Goal: Task Accomplishment & Management: Manage account settings

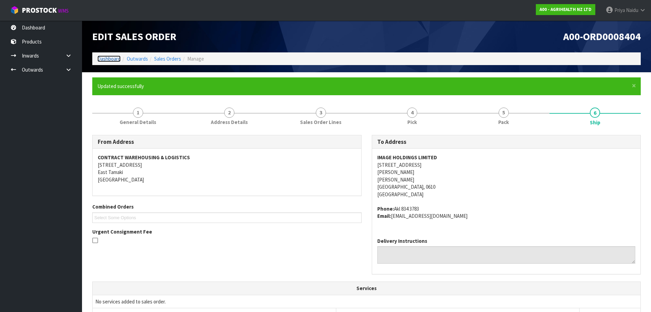
click at [106, 59] on link "Dashboard" at bounding box center [108, 58] width 23 height 6
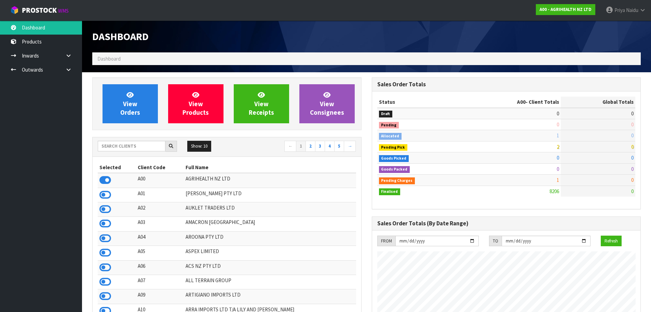
scroll to position [518, 279]
click at [134, 145] on input "text" at bounding box center [132, 146] width 68 height 11
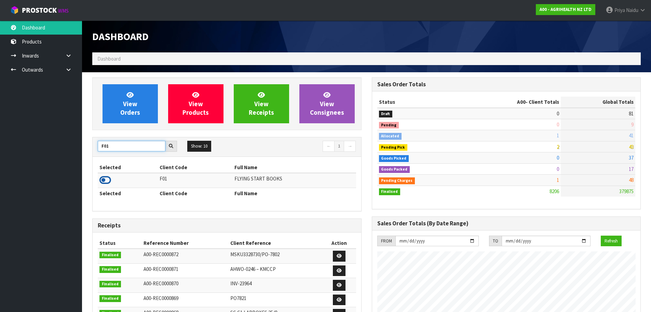
type input "F01"
click at [108, 180] on icon at bounding box center [106, 180] width 12 height 10
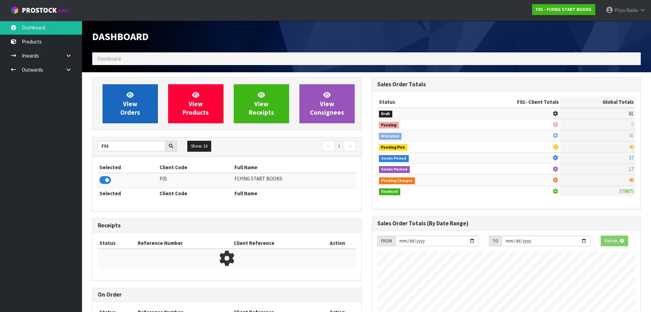
scroll to position [341508, 341655]
click at [131, 95] on icon at bounding box center [130, 94] width 7 height 6
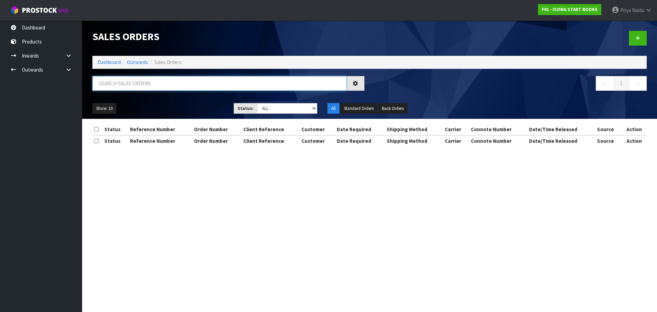
click at [144, 90] on input "text" at bounding box center [219, 83] width 254 height 15
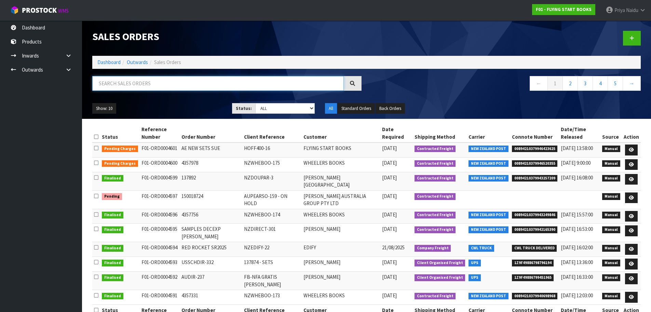
click at [166, 85] on input "text" at bounding box center [218, 83] width 252 height 15
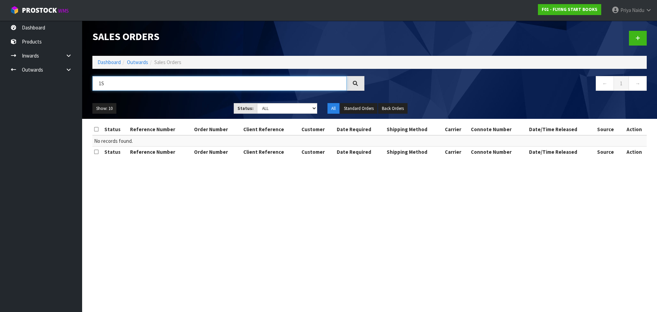
type input "1"
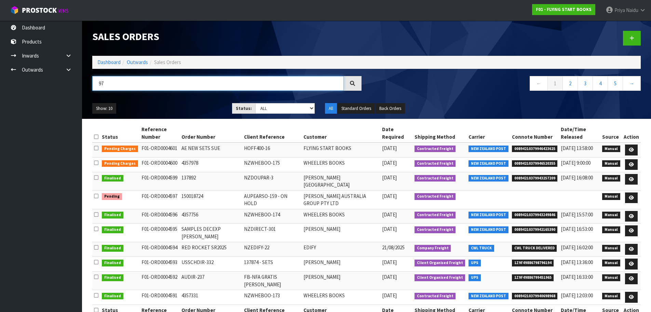
type input "9"
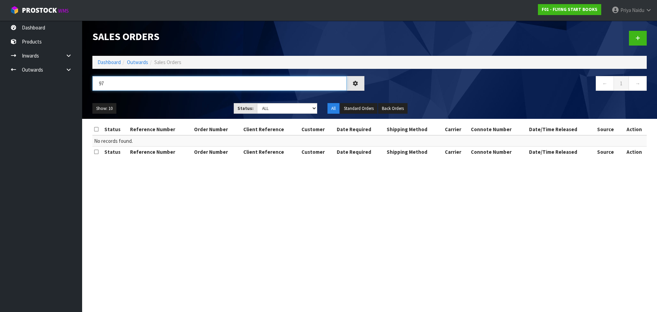
type input "9"
click at [181, 101] on div "Show: 10 5 10 25 50 Status: Draft Pending Allocated Pending Pick Goods Picked G…" at bounding box center [369, 108] width 564 height 21
click at [164, 87] on input "VIKINGS" at bounding box center [219, 83] width 254 height 15
type input "V"
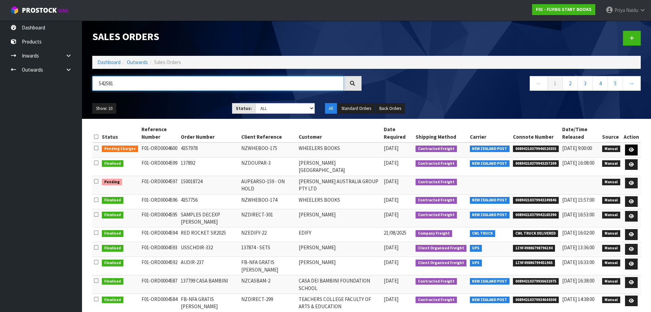
type input "542581"
click at [633, 151] on icon at bounding box center [631, 149] width 5 height 4
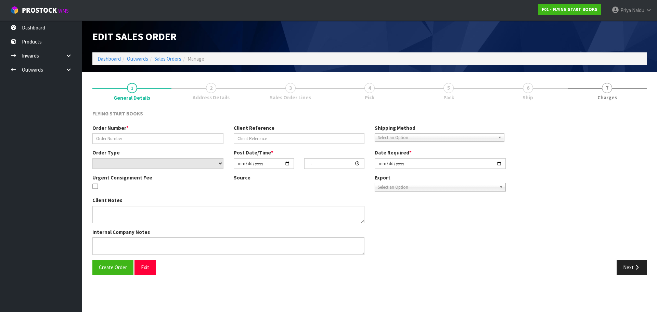
type input "4357978"
type input "NZWHEBOO-175"
select select "number:0"
type input "[DATE]"
type input "11:46:00.000"
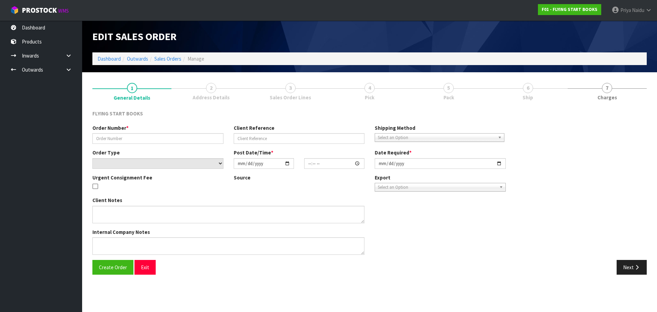
type input "[DATE]"
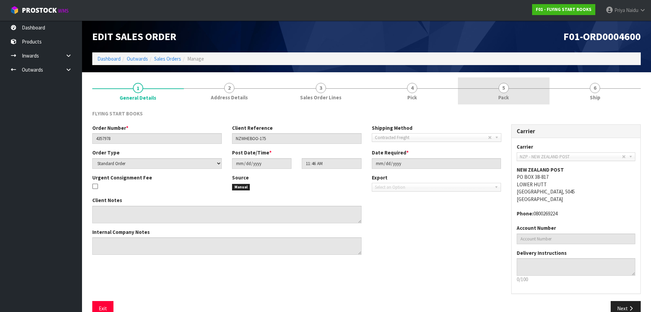
click at [503, 89] on span "5" at bounding box center [504, 88] width 10 height 10
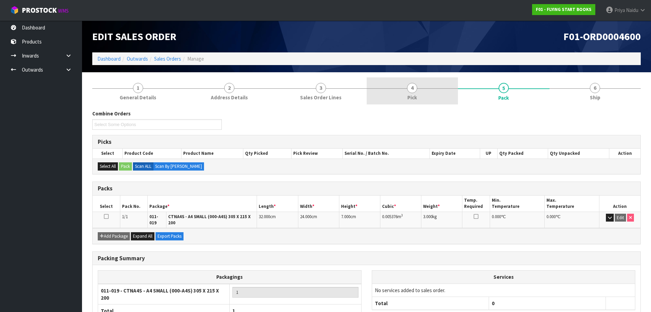
click at [409, 88] on span "4" at bounding box center [412, 88] width 10 height 10
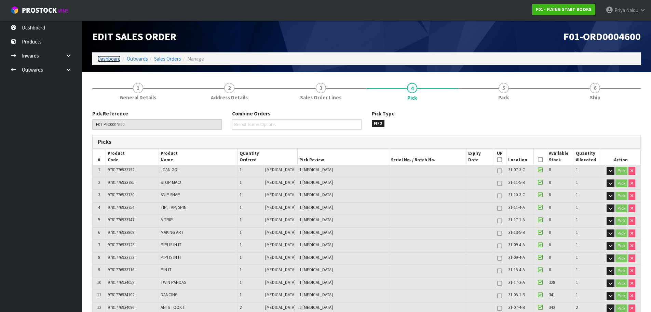
click at [110, 58] on link "Dashboard" at bounding box center [108, 58] width 23 height 6
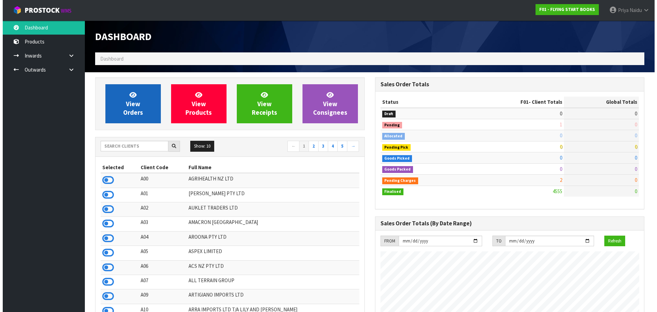
scroll to position [426, 279]
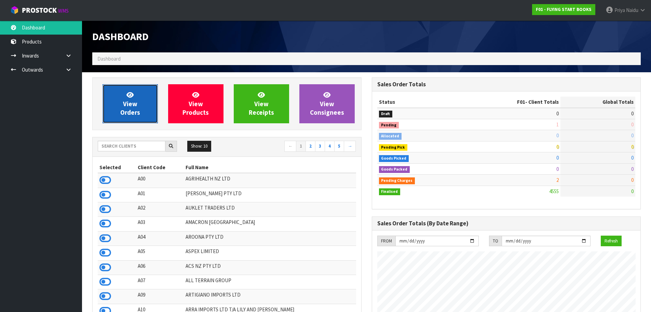
click at [130, 117] on link "View Orders" at bounding box center [130, 103] width 55 height 39
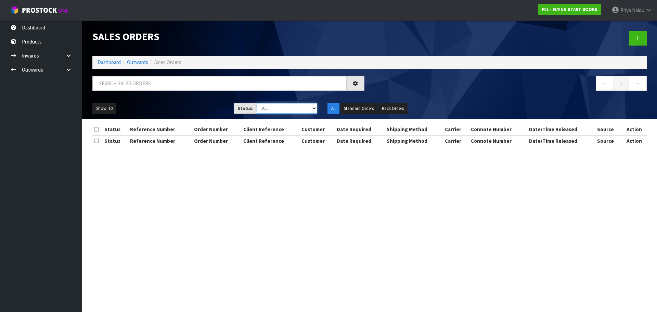
click at [275, 110] on select "Draft Pending Allocated Pending Pick Goods Picked Goods Packed Pending Charges …" at bounding box center [287, 108] width 61 height 11
select select "string:9"
click at [257, 103] on select "Draft Pending Allocated Pending Pick Goods Picked Goods Packed Pending Charges …" at bounding box center [287, 108] width 61 height 11
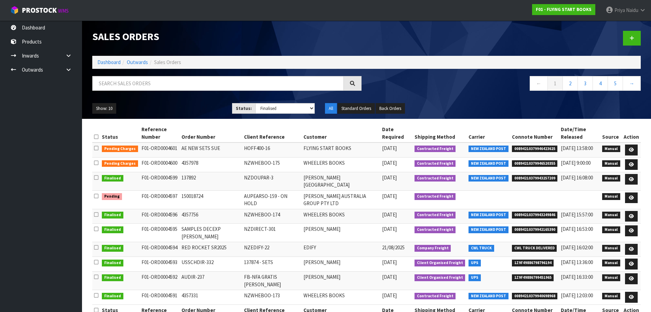
click at [193, 97] on div "← 1 2 3 4 5 →" at bounding box center [366, 87] width 559 height 22
click at [634, 164] on icon at bounding box center [631, 164] width 5 height 4
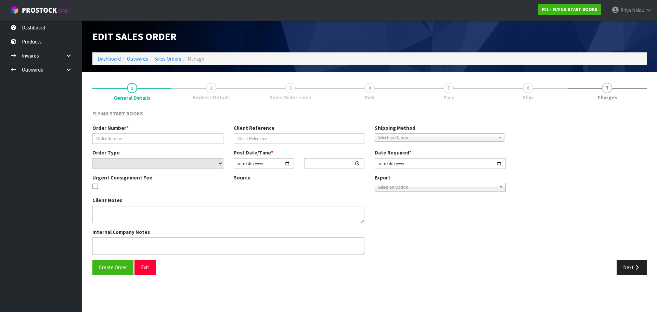
type input "4357978"
type input "NZWHEBOO-175"
select select "number:0"
type input "[DATE]"
type input "11:46:00.000"
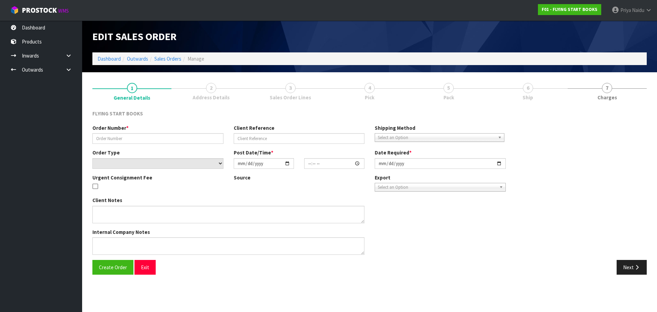
type input "[DATE]"
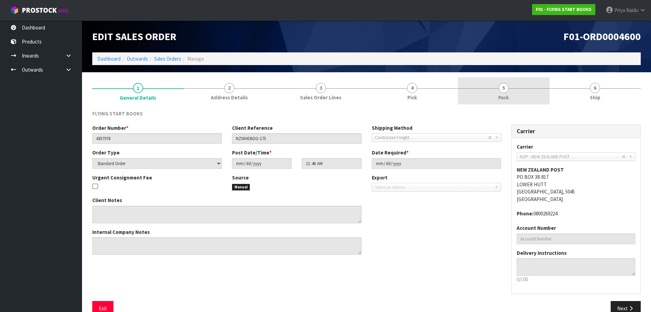
click at [510, 79] on link "5 Pack" at bounding box center [504, 90] width 92 height 27
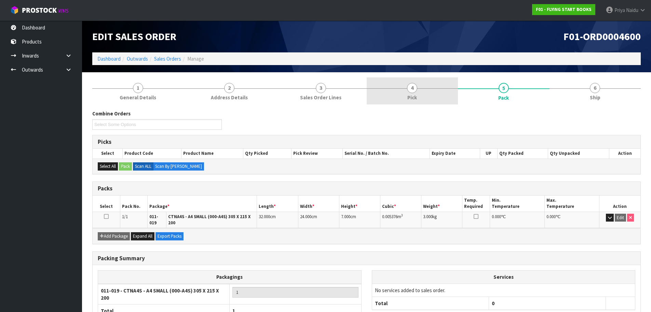
click at [412, 90] on span "4" at bounding box center [412, 88] width 10 height 10
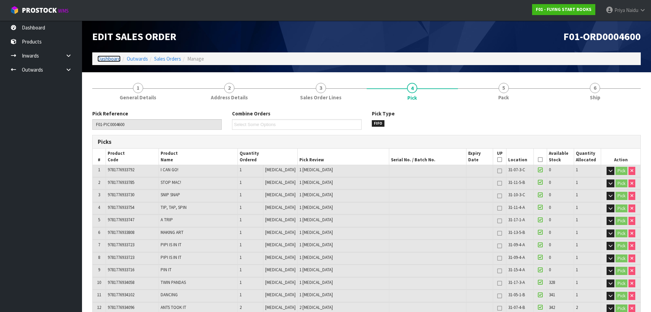
click at [116, 58] on link "Dashboard" at bounding box center [108, 58] width 23 height 6
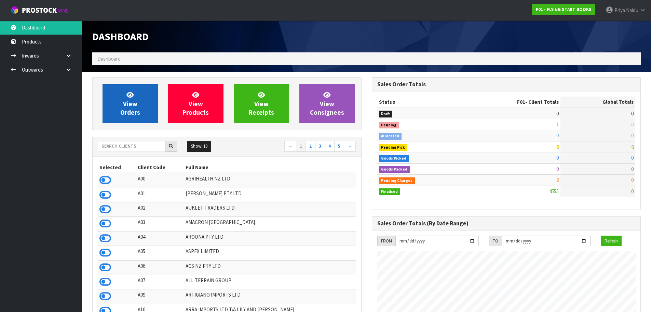
scroll to position [518, 279]
click at [125, 109] on span "View Orders" at bounding box center [130, 104] width 20 height 26
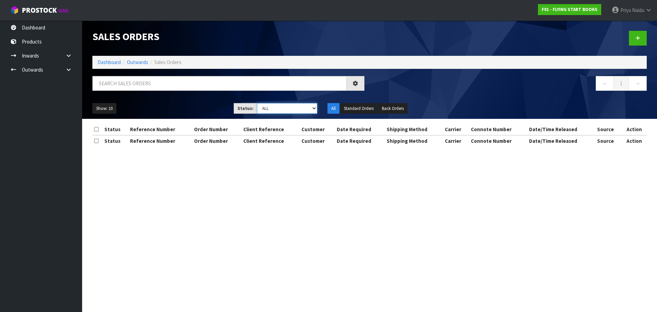
drag, startPoint x: 275, startPoint y: 109, endPoint x: 274, endPoint y: 112, distance: 3.5
click at [275, 109] on select "Draft Pending Allocated Pending Pick Goods Picked Goods Packed Pending Charges …" at bounding box center [287, 108] width 61 height 11
click at [257, 103] on select "Draft Pending Allocated Pending Pick Goods Picked Goods Packed Pending Charges …" at bounding box center [287, 108] width 61 height 11
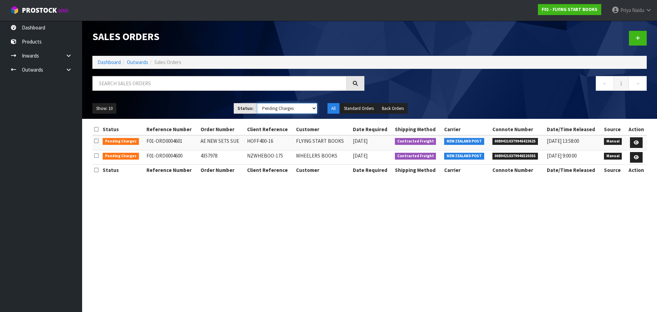
click at [277, 106] on select "Draft Pending Allocated Pending Pick Goods Picked Goods Packed Pending Charges …" at bounding box center [287, 108] width 61 height 11
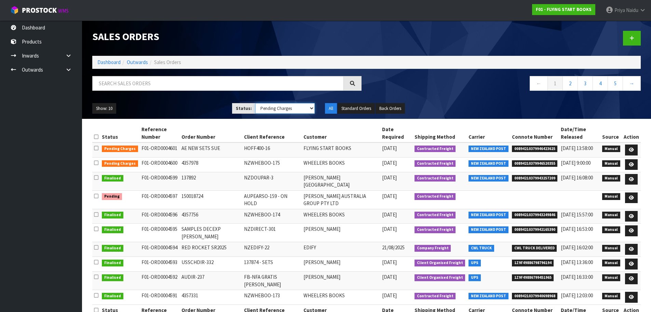
select select "string:9"
click at [255, 103] on select "Draft Pending Allocated Pending Pick Goods Picked Goods Packed Pending Charges …" at bounding box center [284, 108] width 59 height 11
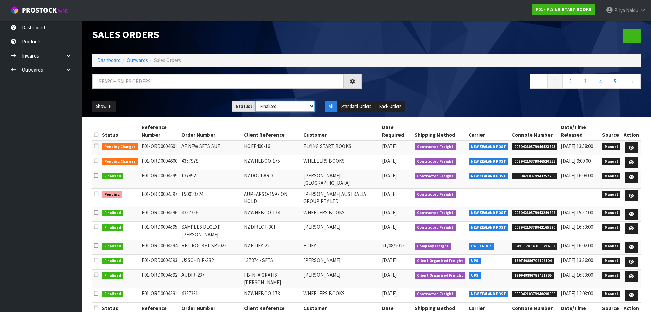
scroll to position [16, 0]
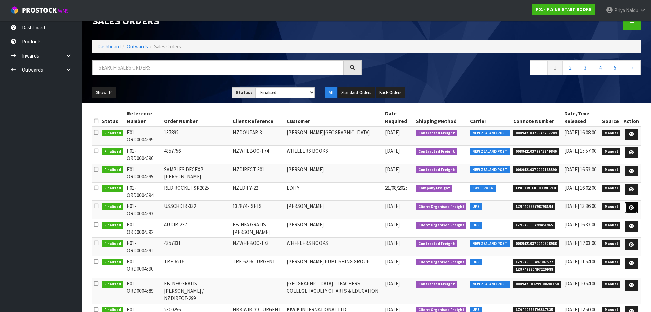
click at [631, 209] on icon at bounding box center [631, 207] width 5 height 4
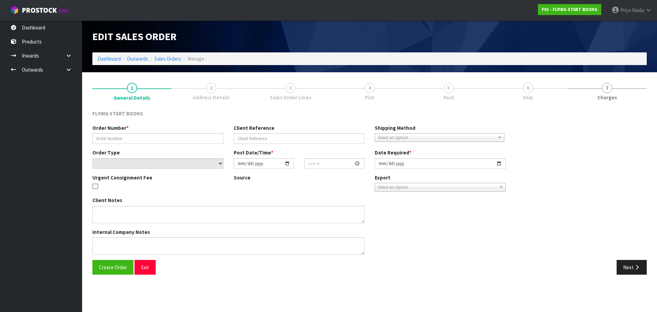
type input "USSCHDIR-332"
type input "137874 - SETS"
select select "number:0"
type input "[DATE]"
type input "10:53:00.000"
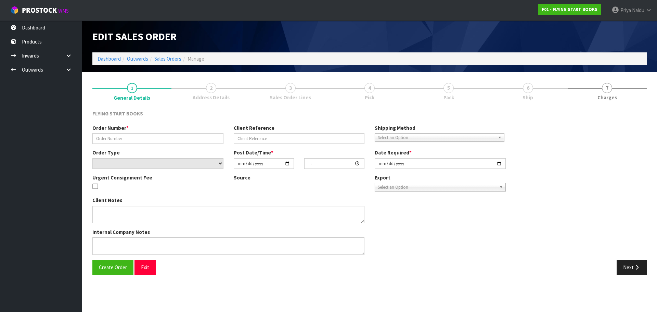
type input "[DATE]"
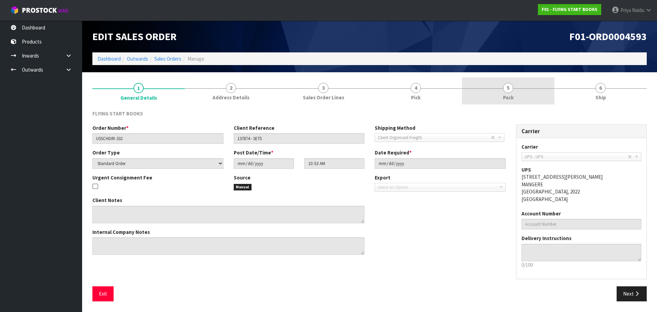
click at [518, 95] on link "5 Pack" at bounding box center [508, 90] width 92 height 27
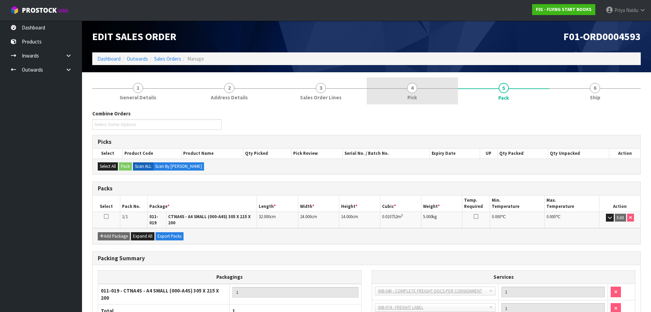
click at [396, 90] on link "4 Pick" at bounding box center [413, 90] width 92 height 27
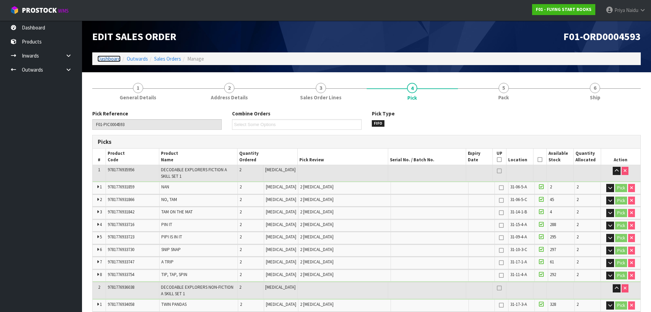
click at [97, 59] on ol "Dashboard Outwards Sales Orders Manage" at bounding box center [366, 58] width 549 height 13
click at [111, 65] on div "Edit Sales Order F01-ORD0004593 Dashboard Outwards Sales Orders Manage" at bounding box center [366, 47] width 559 height 52
click at [111, 61] on link "Dashboard" at bounding box center [108, 58] width 23 height 6
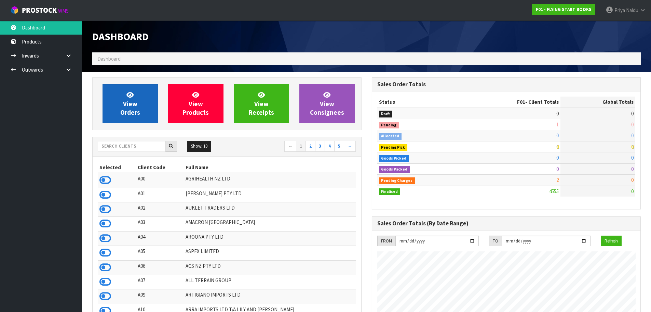
scroll to position [426, 279]
click at [156, 98] on link "View Orders" at bounding box center [130, 103] width 55 height 39
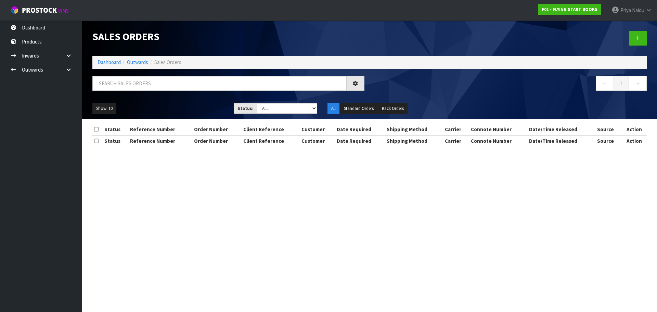
click at [175, 103] on ul "Show: 10 5 10 25 50" at bounding box center [157, 108] width 131 height 11
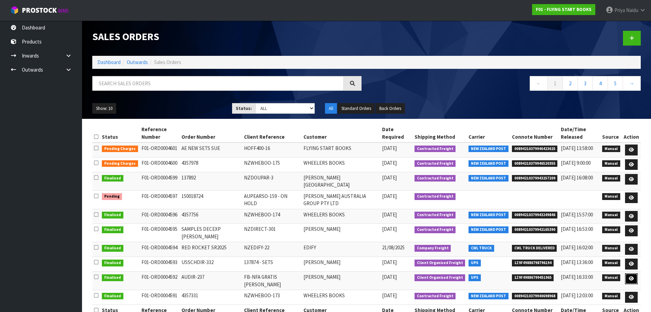
click at [633, 276] on icon at bounding box center [631, 278] width 5 height 4
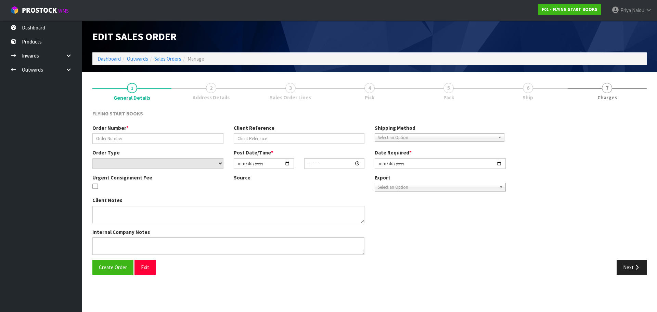
type input "AUDIR-237"
type input "FB-NFA GRATIS [PERSON_NAME]"
select select "number:0"
type input "[DATE]"
type input "10:40:00.000"
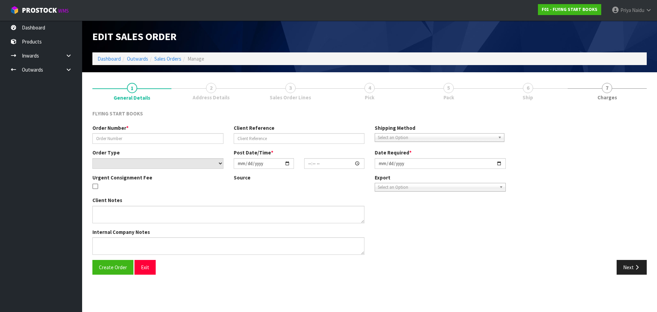
type input "[DATE]"
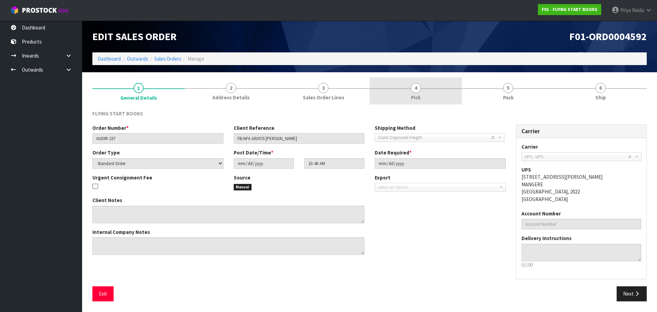
click at [439, 86] on link "4 Pick" at bounding box center [415, 90] width 92 height 27
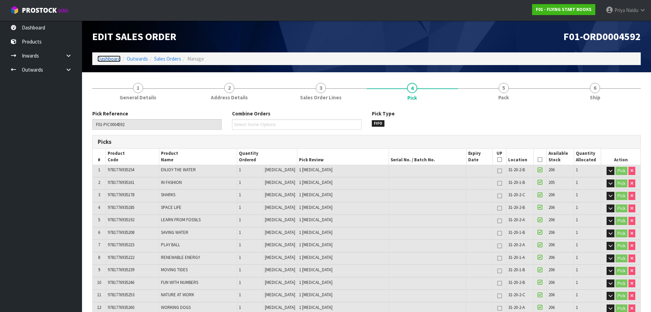
click at [100, 57] on link "Dashboard" at bounding box center [108, 58] width 23 height 6
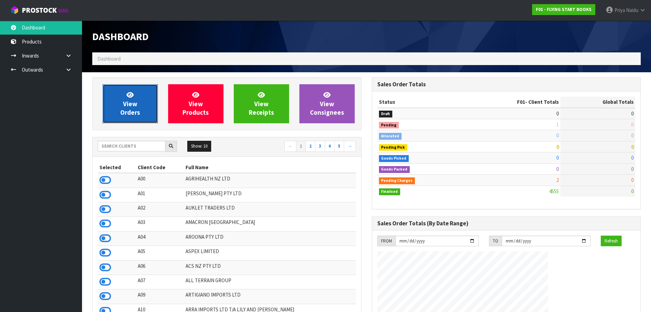
click at [120, 107] on link "View Orders" at bounding box center [130, 103] width 55 height 39
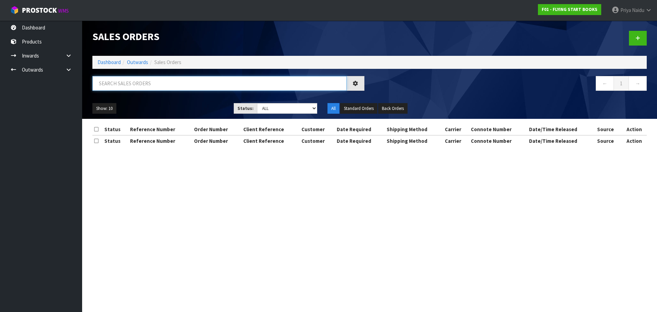
click at [151, 85] on input "text" at bounding box center [219, 83] width 254 height 15
click at [156, 104] on ul "Show: 10 5 10 25 50" at bounding box center [157, 108] width 131 height 11
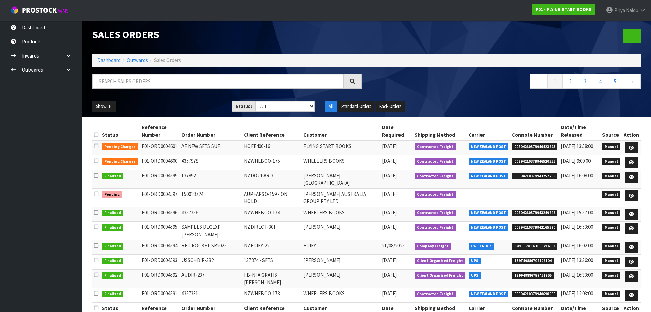
scroll to position [16, 0]
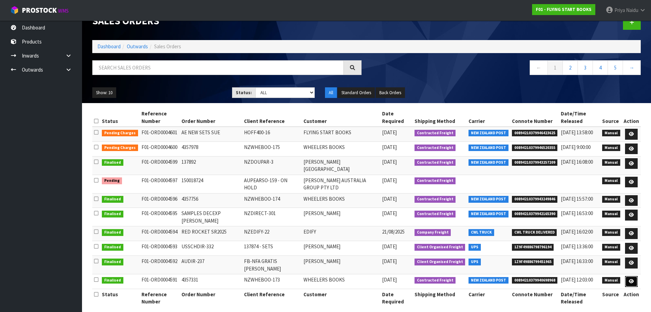
click at [632, 279] on icon at bounding box center [631, 281] width 5 height 4
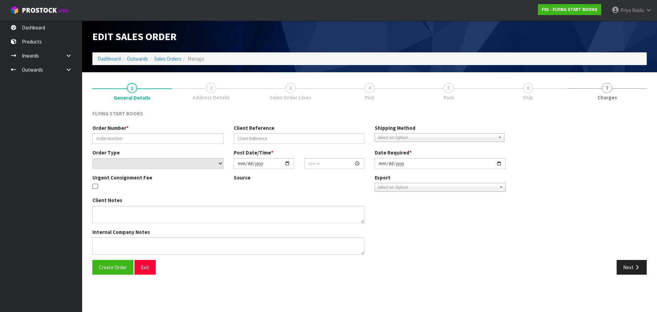
type input "4357331"
type input "NZWHEBOO-173"
select select "number:0"
type input "[DATE]"
type input "10:43:00.000"
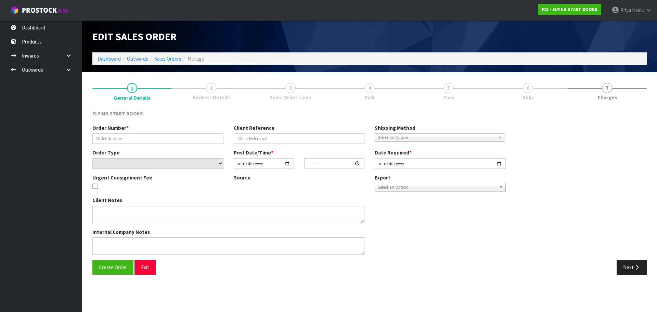
type input "[DATE]"
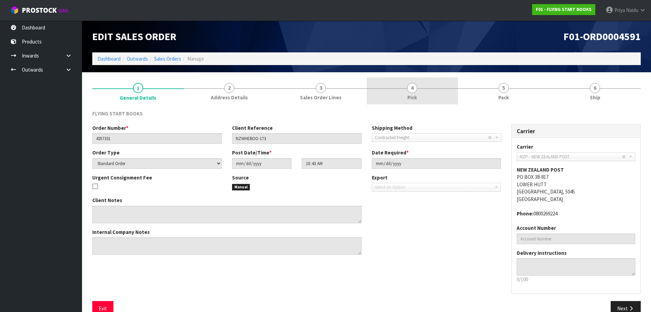
click at [407, 80] on link "4 Pick" at bounding box center [413, 90] width 92 height 27
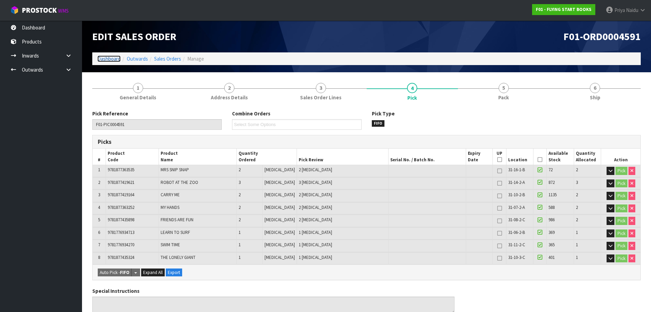
click at [108, 57] on link "Dashboard" at bounding box center [108, 58] width 23 height 6
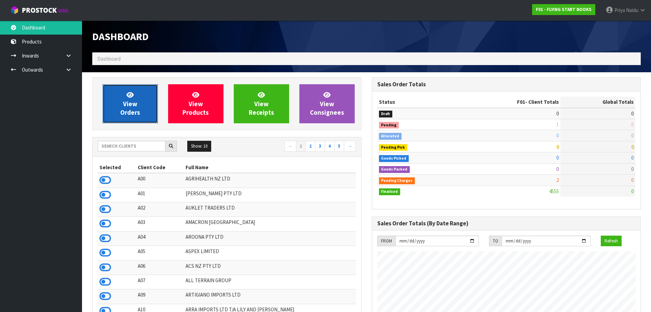
click at [134, 98] on link "View Orders" at bounding box center [130, 103] width 55 height 39
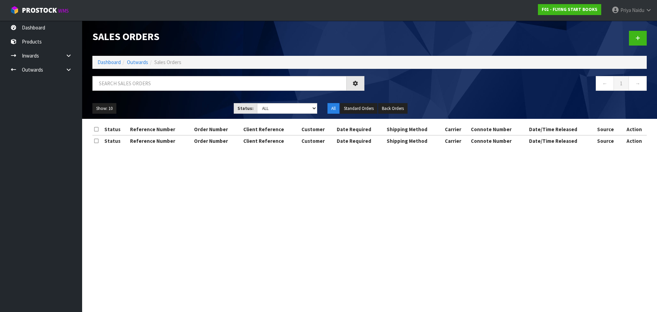
click at [167, 107] on ul "Show: 10 5 10 25 50" at bounding box center [157, 108] width 131 height 11
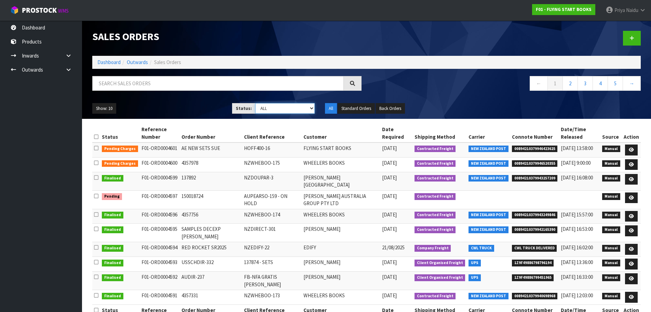
click at [276, 109] on select "Draft Pending Allocated Pending Pick Goods Picked Goods Packed Pending Charges …" at bounding box center [284, 108] width 59 height 11
click at [148, 102] on div "Show: 10 5 10 25 50 Status: Draft Pending Allocated Pending Pick Goods Picked G…" at bounding box center [366, 108] width 559 height 21
click at [635, 194] on link at bounding box center [631, 197] width 13 height 11
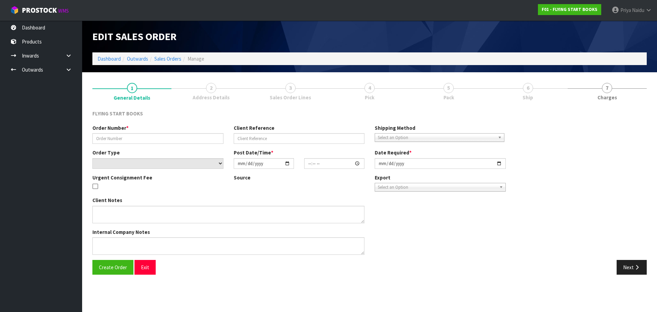
type input "150018724"
type input "AUPEARSO-159 - ON HOLD"
select select "number:0"
type input "[DATE]"
type input "08:51:00.000"
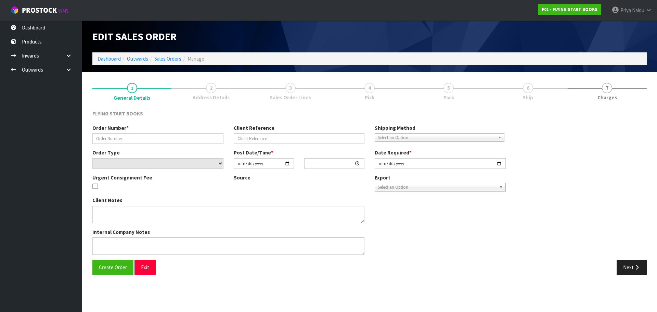
type input "[DATE]"
type textarea "THEY HAVE NOT BEEN ABLE TO GET APPROVAL TO SUBSTITUTE THE TITLE AT PRESENT, SO …"
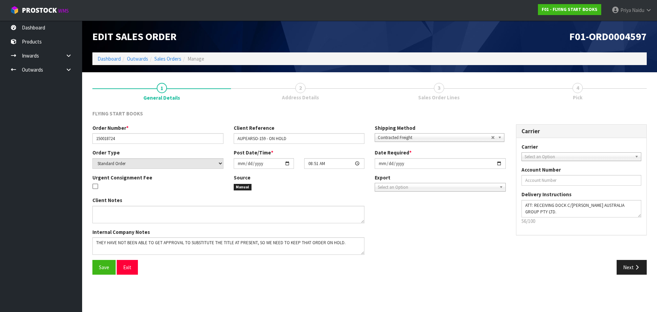
click at [452, 97] on span "Sales Order Lines" at bounding box center [438, 97] width 41 height 7
click at [636, 269] on icon "button" at bounding box center [636, 266] width 6 height 5
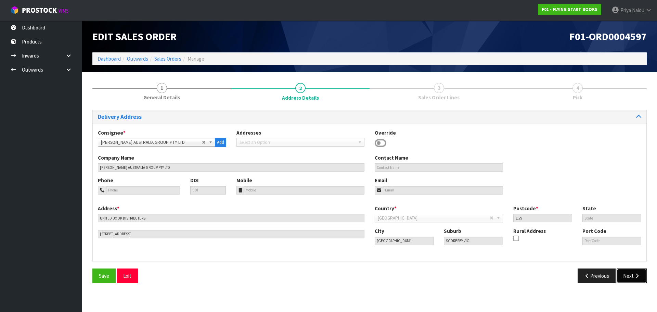
click at [623, 279] on button "Next" at bounding box center [631, 275] width 30 height 15
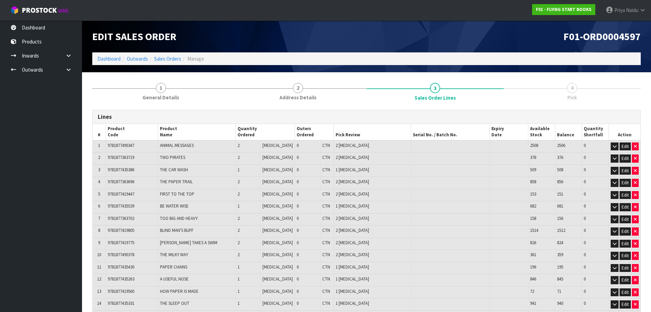
drag, startPoint x: 102, startPoint y: 51, endPoint x: 103, endPoint y: 54, distance: 3.5
click at [102, 51] on div "Edit Sales Order" at bounding box center [227, 37] width 280 height 32
click at [106, 61] on link "Dashboard" at bounding box center [108, 58] width 23 height 6
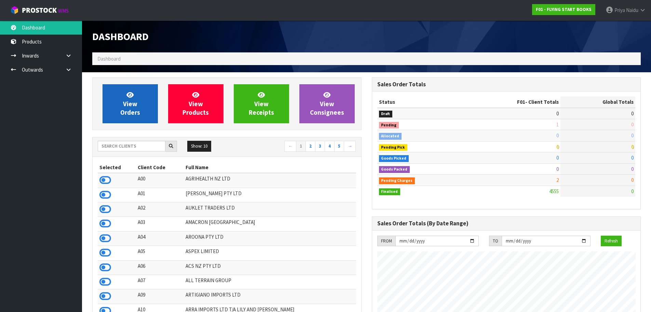
scroll to position [518, 279]
click at [127, 105] on span "View Orders" at bounding box center [130, 104] width 20 height 26
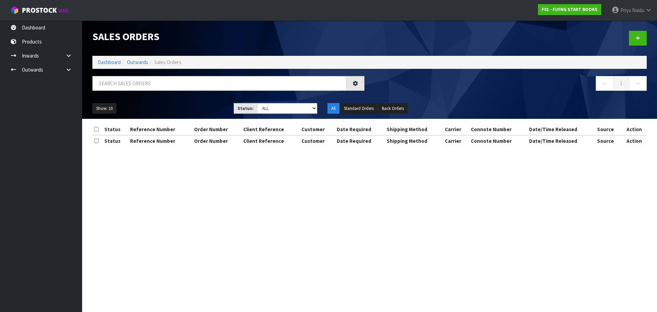
click at [192, 100] on div "Show: 10 5 10 25 50 Status: Draft Pending Allocated Pending Pick Goods Picked G…" at bounding box center [369, 108] width 564 height 21
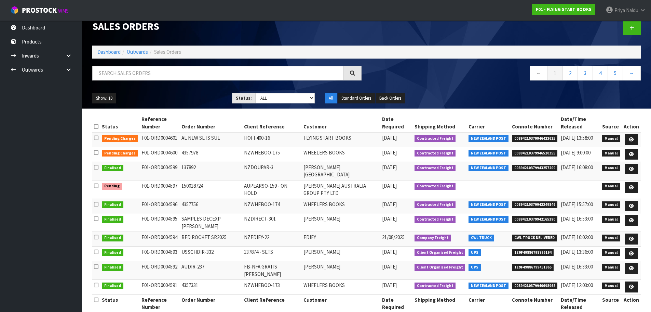
scroll to position [16, 0]
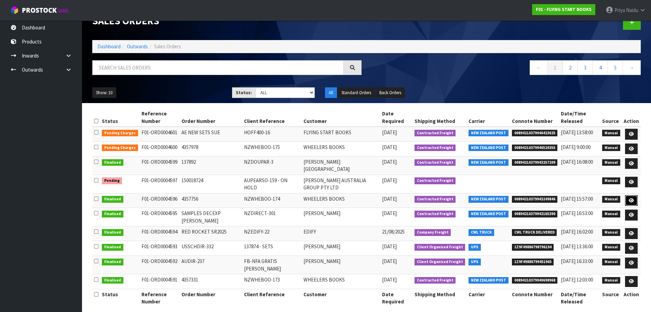
click at [634, 198] on icon at bounding box center [631, 200] width 5 height 4
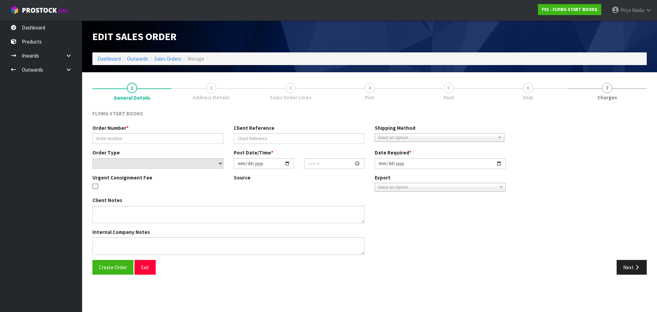
type input "4357756"
type input "NZWHEBOO-174"
select select "number:0"
type input "[DATE]"
type input "08:51:00.000"
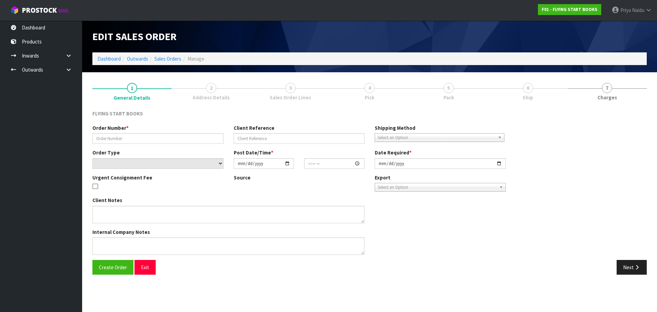
type input "[DATE]"
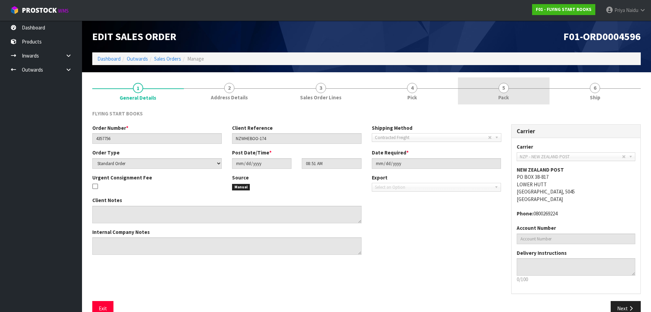
click at [494, 89] on link "5 Pack" at bounding box center [504, 90] width 92 height 27
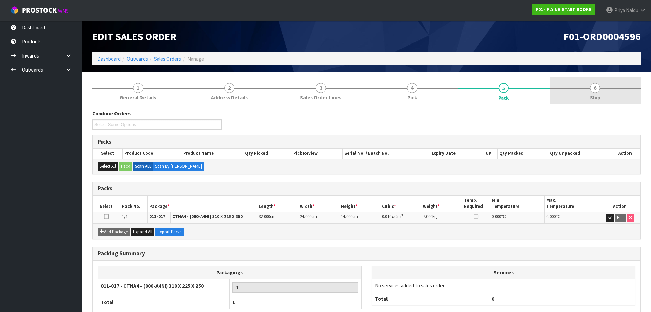
click at [572, 99] on link "6 Ship" at bounding box center [596, 90] width 92 height 27
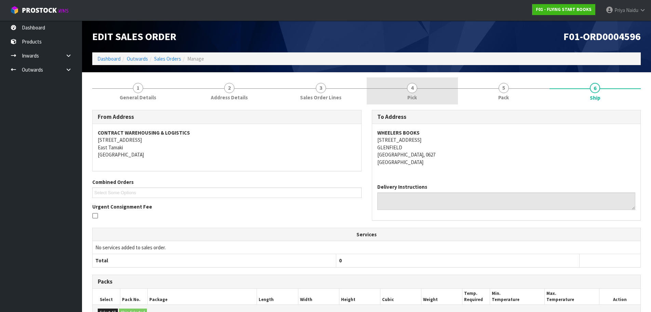
click at [432, 89] on link "4 Pick" at bounding box center [413, 90] width 92 height 27
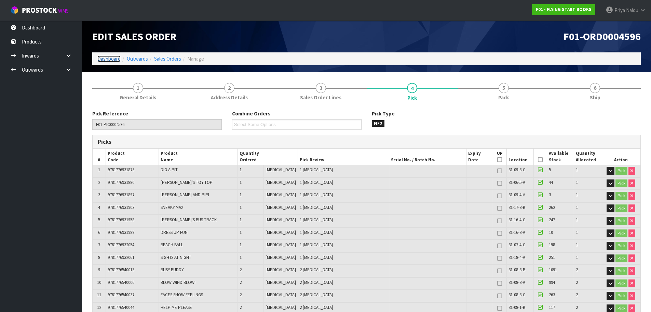
click at [101, 58] on link "Dashboard" at bounding box center [108, 58] width 23 height 6
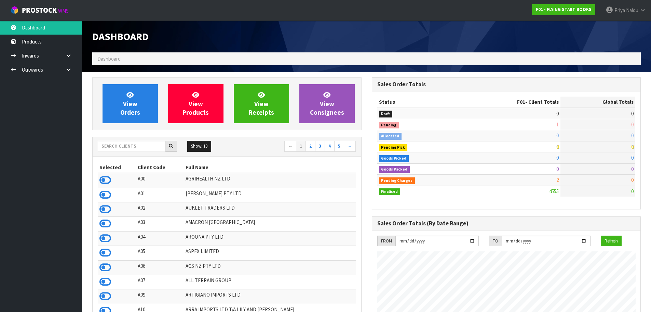
scroll to position [518, 279]
click at [143, 145] on input "text" at bounding box center [132, 146] width 68 height 11
click at [135, 112] on span "View Orders" at bounding box center [130, 104] width 20 height 26
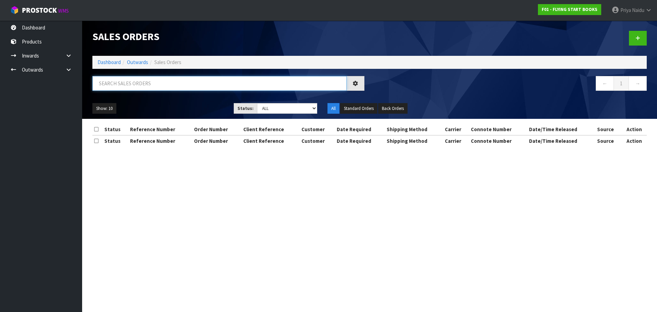
click at [147, 79] on input "text" at bounding box center [219, 83] width 254 height 15
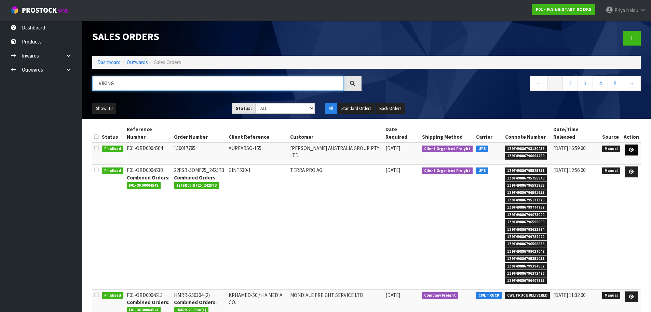
type input "VIKING"
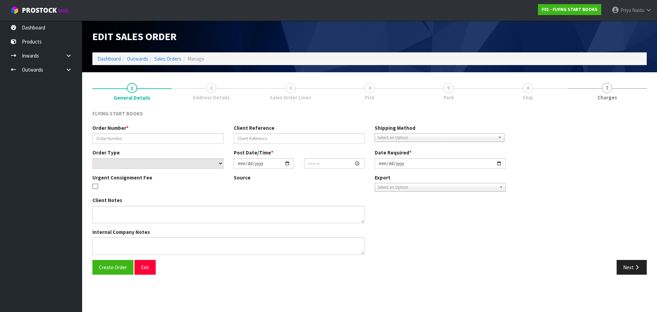
type input "150017785"
type input "AUPEARSO-155"
select select "number:0"
type input "[DATE]"
type input "10:08:00.000"
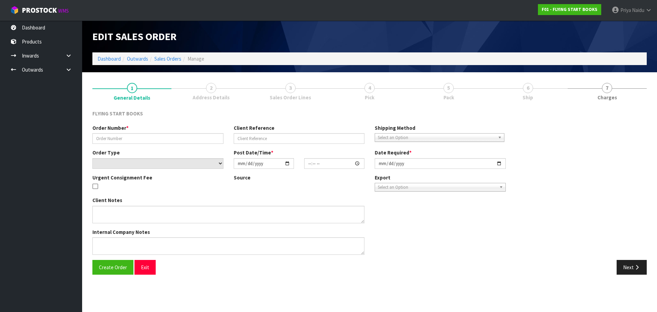
type input "[DATE]"
type textarea "UPDATED 9781877435447 TO 9781877435676 - HISTORY OF PHOTOGRAPHY FROM SET 978177…"
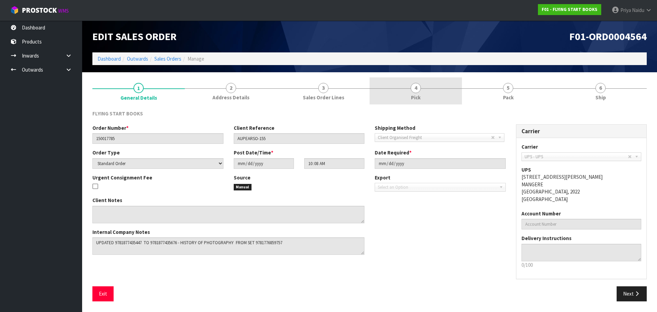
click at [423, 89] on link "4 Pick" at bounding box center [415, 90] width 92 height 27
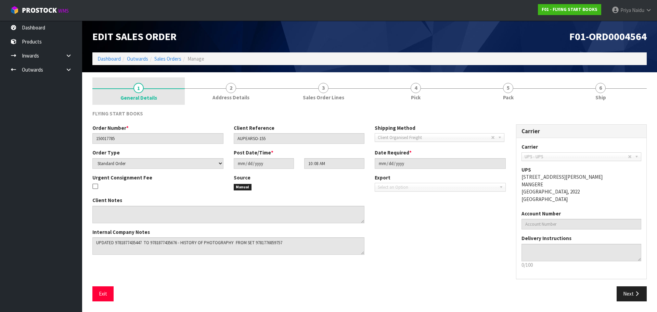
click at [407, 90] on link "4 Pick" at bounding box center [415, 90] width 92 height 27
click at [151, 96] on span "General Details" at bounding box center [138, 97] width 37 height 7
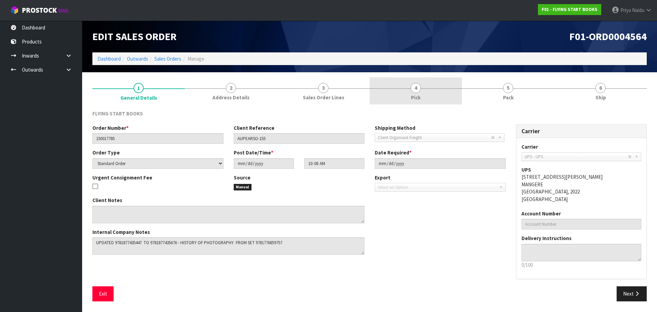
click at [406, 93] on link "4 Pick" at bounding box center [415, 90] width 92 height 27
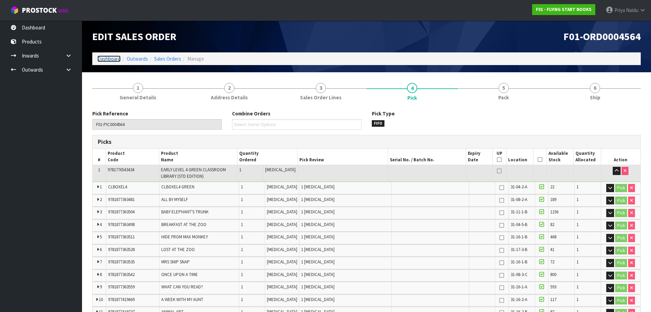
click at [110, 62] on link "Dashboard" at bounding box center [108, 58] width 23 height 6
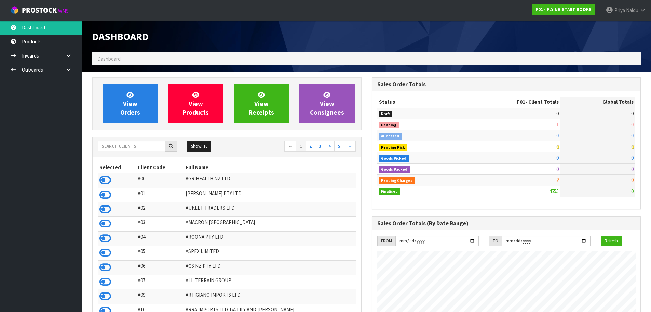
scroll to position [518, 279]
click at [126, 148] on input "text" at bounding box center [132, 146] width 68 height 11
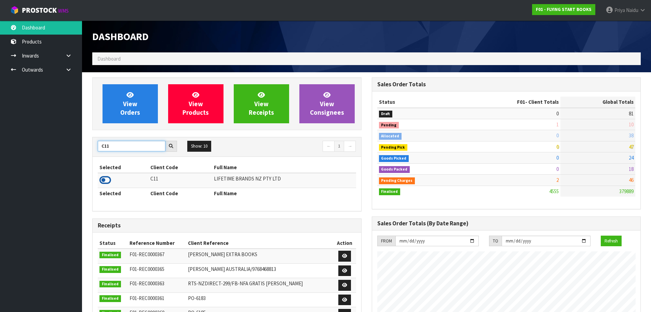
type input "C11"
click at [107, 182] on icon at bounding box center [106, 180] width 12 height 10
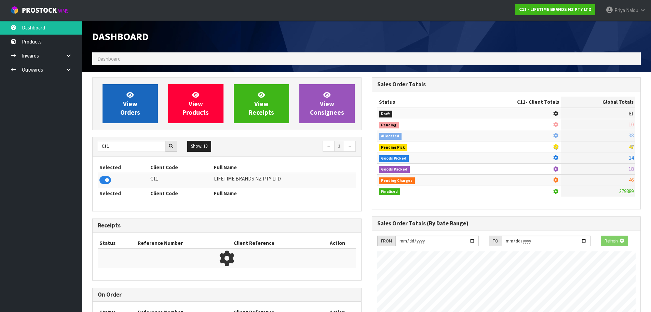
scroll to position [341508, 341655]
click at [127, 105] on span "View Orders" at bounding box center [130, 104] width 20 height 26
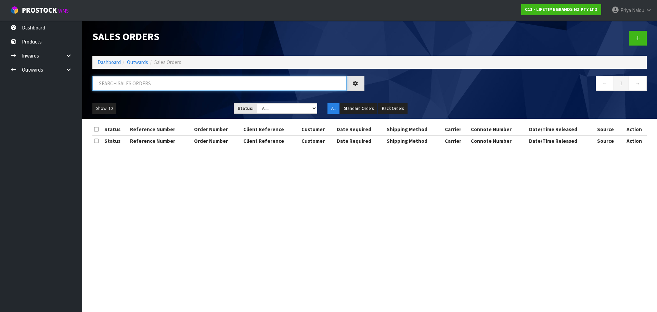
click at [143, 82] on input "text" at bounding box center [219, 83] width 254 height 15
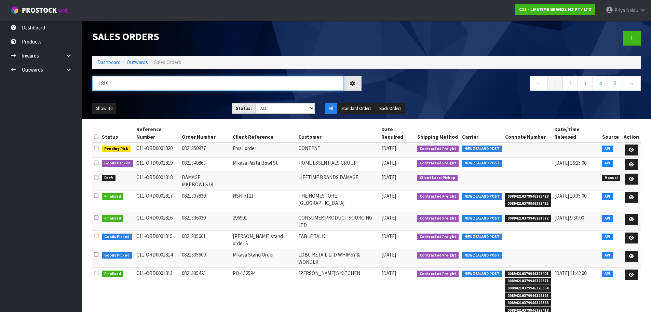
type input "1819"
click at [170, 102] on div "Show: 10 5 10 25 50 Status: Draft Pending Allocated Pending Pick Goods Picked G…" at bounding box center [366, 108] width 559 height 21
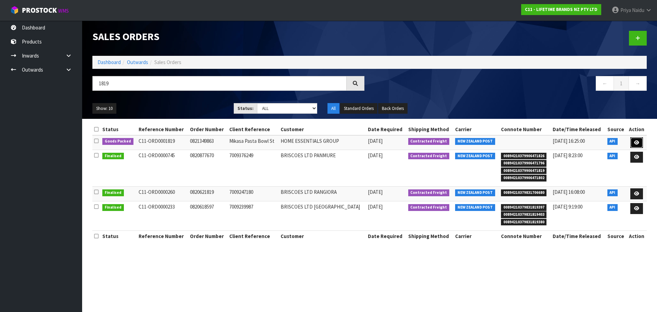
click at [634, 142] on icon at bounding box center [636, 142] width 5 height 4
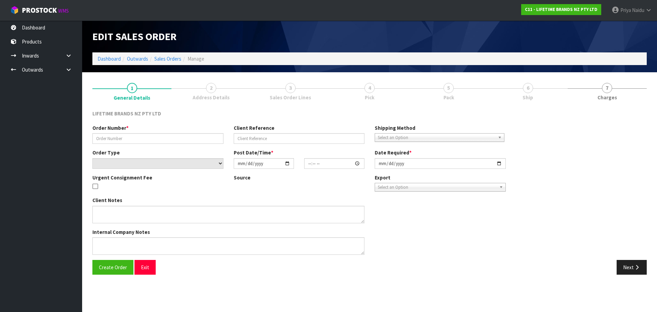
type input "0821349863"
type input "Mikasa Pasta Bowl St"
select select "number:0"
type input "[DATE]"
type input "11:48:45.000"
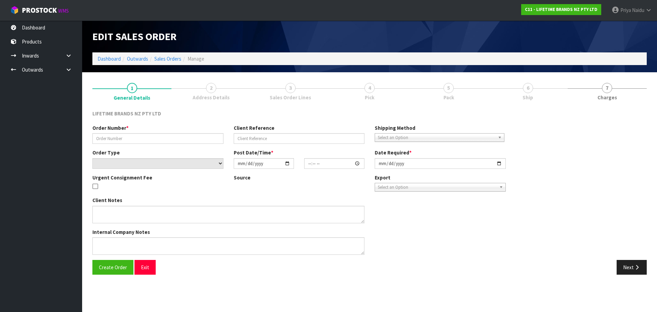
type input "[DATE]"
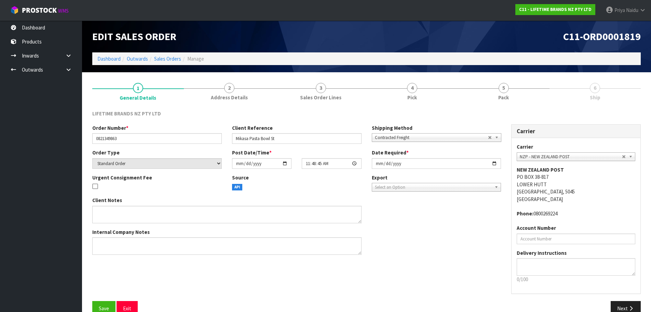
click at [503, 88] on span "5" at bounding box center [504, 88] width 10 height 10
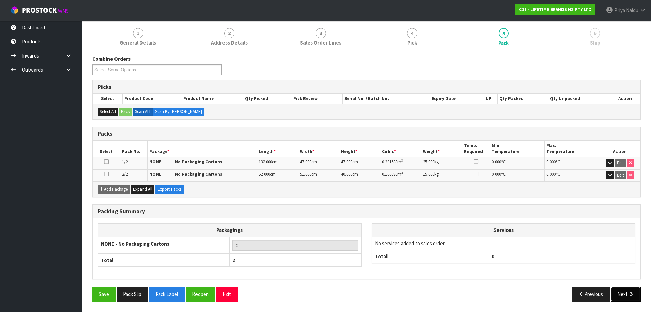
click at [626, 290] on button "Next" at bounding box center [626, 293] width 30 height 15
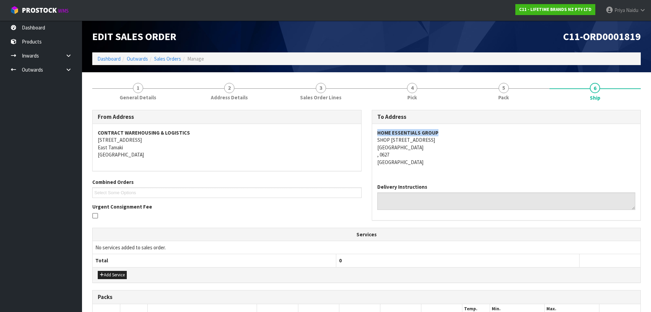
copy strong "HOME ESSENTIALS GROUP"
drag, startPoint x: 373, startPoint y: 134, endPoint x: 449, endPoint y: 130, distance: 76.3
click at [449, 130] on div "HOME ESSENTIALS GROUP SHOP [STREET_ADDRESS]" at bounding box center [506, 151] width 269 height 54
copy address "SHOP [STREET_ADDRESS]"
drag, startPoint x: 384, startPoint y: 140, endPoint x: 441, endPoint y: 152, distance: 58.1
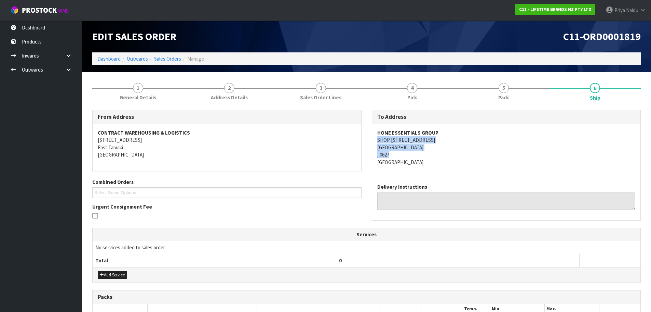
click at [441, 152] on div "HOME ESSENTIALS GROUP SHOP [STREET_ADDRESS]" at bounding box center [506, 151] width 269 height 54
click at [476, 161] on address "HOME ESSENTIALS GROUP SHOP [STREET_ADDRESS]" at bounding box center [506, 147] width 259 height 37
copy address "SHOP [STREET_ADDRESS]"
drag, startPoint x: 376, startPoint y: 137, endPoint x: 445, endPoint y: 141, distance: 69.2
click at [445, 141] on div "HOME ESSENTIALS GROUP SHOP [STREET_ADDRESS]" at bounding box center [506, 151] width 269 height 54
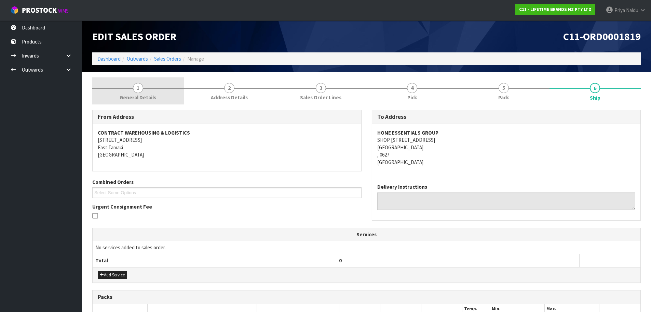
click at [154, 95] on span "General Details" at bounding box center [138, 97] width 37 height 7
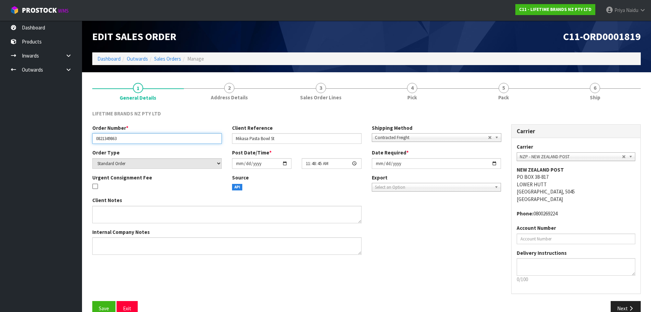
drag, startPoint x: 94, startPoint y: 138, endPoint x: 127, endPoint y: 138, distance: 32.1
click at [127, 138] on input "0821349863" at bounding box center [157, 138] width 130 height 11
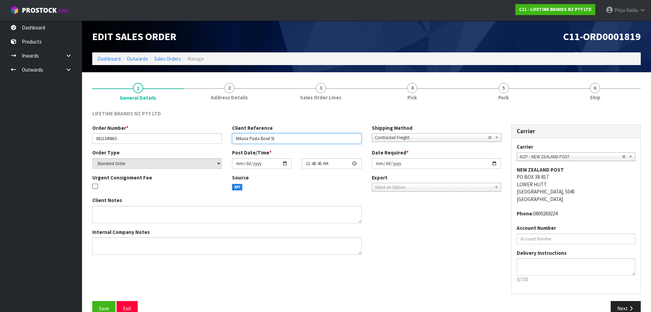
drag, startPoint x: 234, startPoint y: 139, endPoint x: 280, endPoint y: 138, distance: 46.2
click at [281, 138] on input "Mikasa Pasta Bowl St" at bounding box center [297, 138] width 130 height 11
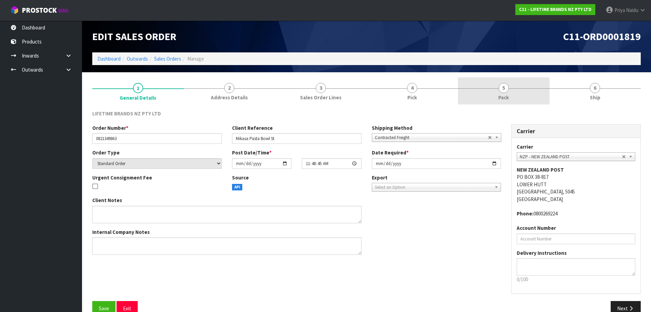
click at [502, 86] on span "5" at bounding box center [504, 88] width 10 height 10
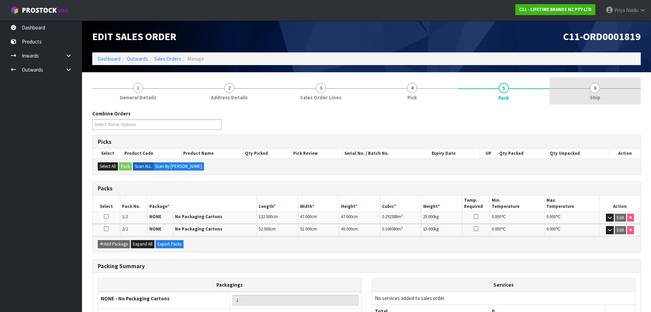
click at [588, 79] on link "6 Ship" at bounding box center [596, 90] width 92 height 27
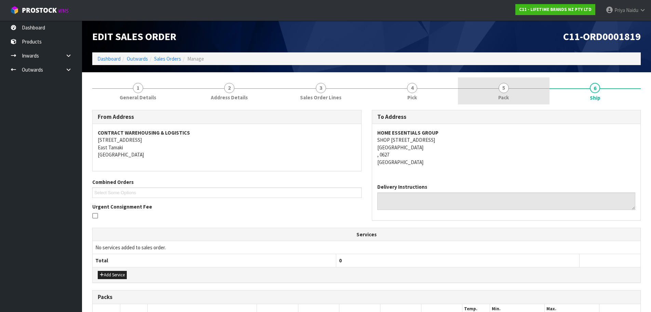
click at [503, 94] on span "Pack" at bounding box center [504, 97] width 11 height 7
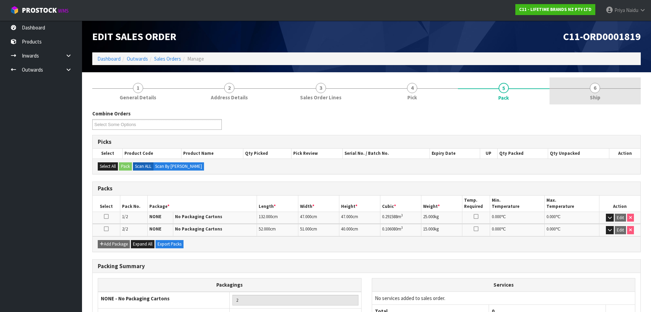
drag, startPoint x: 631, startPoint y: 78, endPoint x: 590, endPoint y: 89, distance: 42.6
click at [630, 79] on link "6 Ship" at bounding box center [596, 90] width 92 height 27
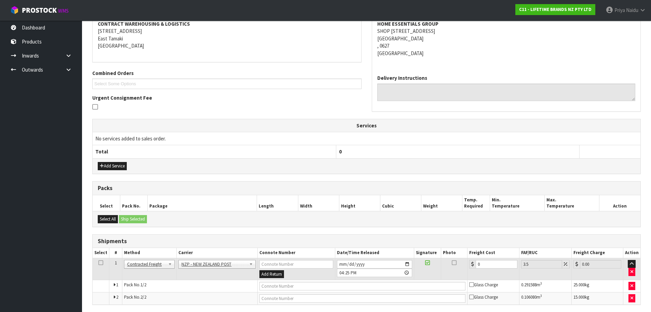
scroll to position [134, 0]
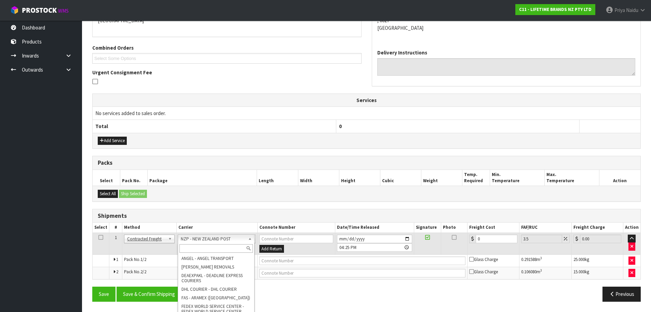
click at [187, 252] on input "text" at bounding box center [217, 248] width 74 height 9
type input "N"
type input "MF"
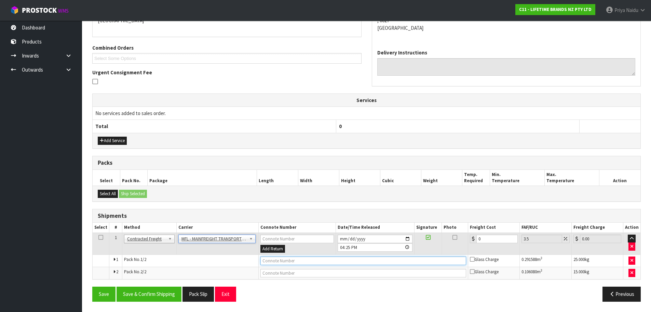
click at [279, 264] on input "text" at bounding box center [364, 260] width 206 height 9
paste input "FWM58555955"
type input "FWM58555955"
click at [482, 237] on input "0" at bounding box center [497, 238] width 41 height 9
type input "0"
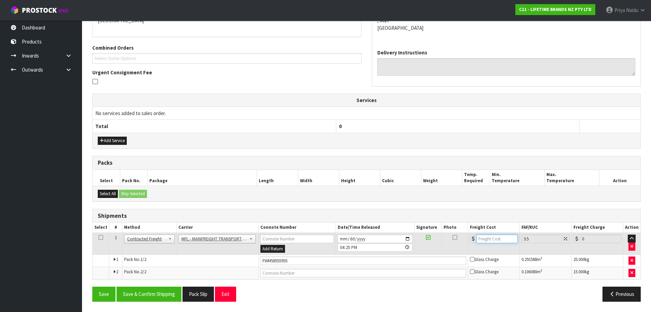
type input "3"
type input "3.1"
type input "36"
type input "37.26"
type input "36"
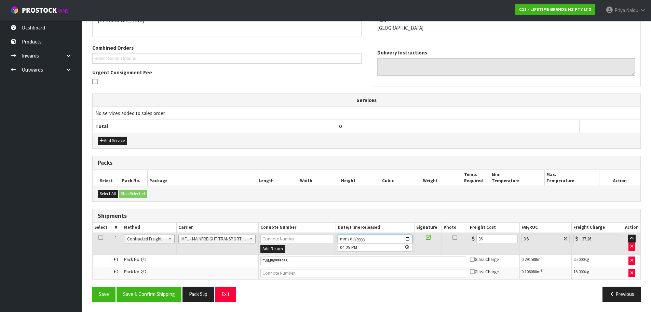
click at [407, 237] on input "[DATE]" at bounding box center [375, 238] width 75 height 9
type input "[DATE]"
click at [151, 291] on button "Save & Confirm Shipping" at bounding box center [149, 293] width 65 height 15
